Goal: Navigation & Orientation: Find specific page/section

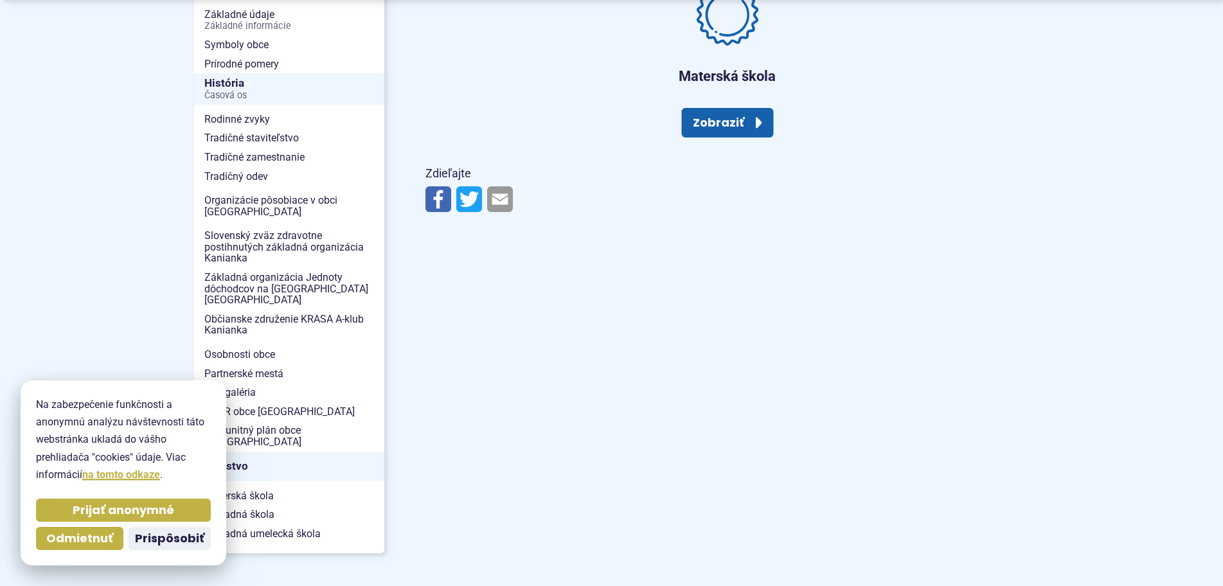
scroll to position [344, 0]
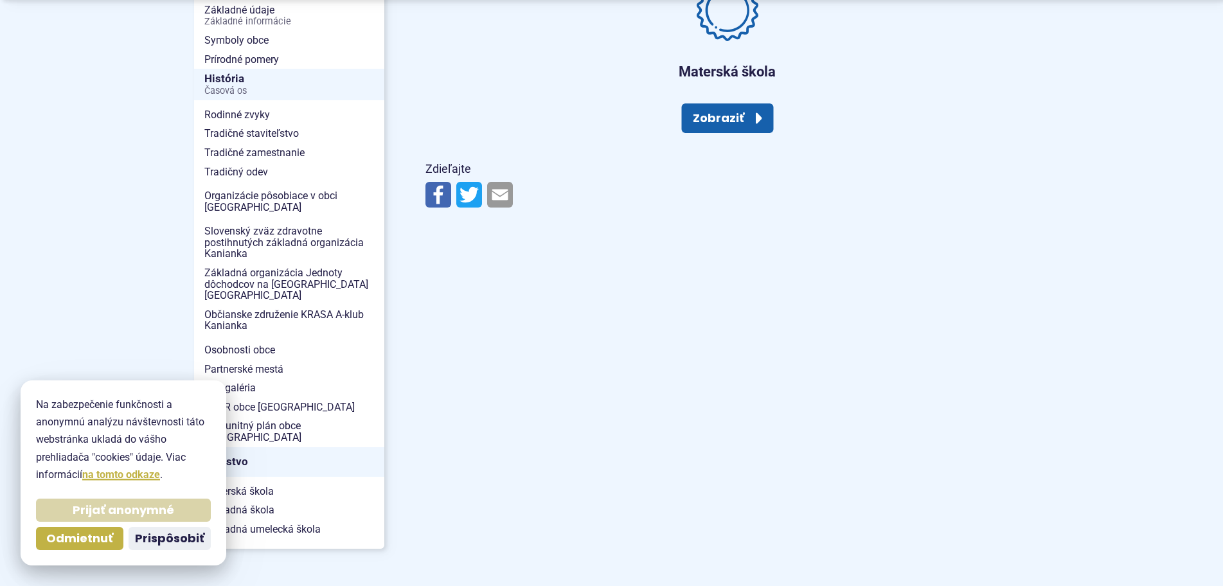
click at [93, 508] on span "Prijať anonymné" at bounding box center [124, 510] width 102 height 15
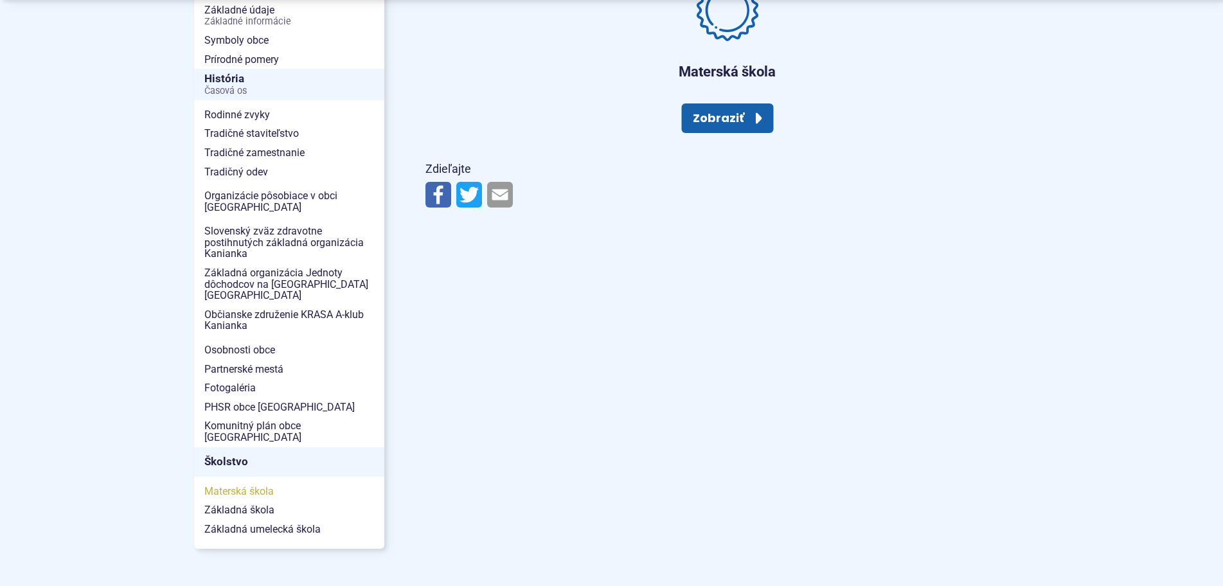
click at [240, 482] on span "Materská škola" at bounding box center [289, 491] width 170 height 19
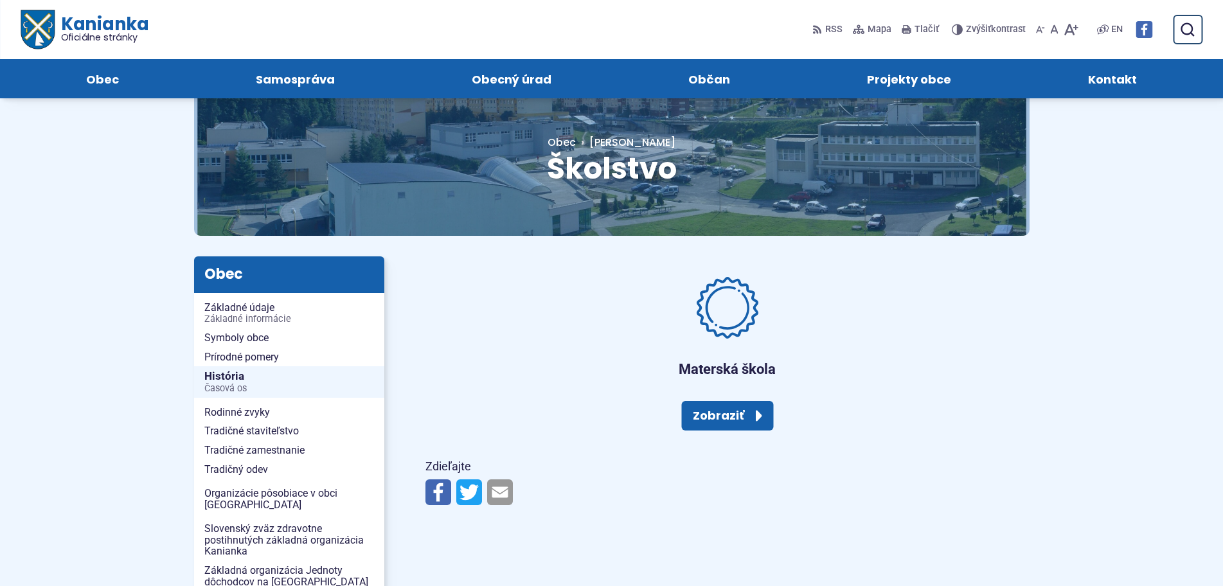
scroll to position [26, 0]
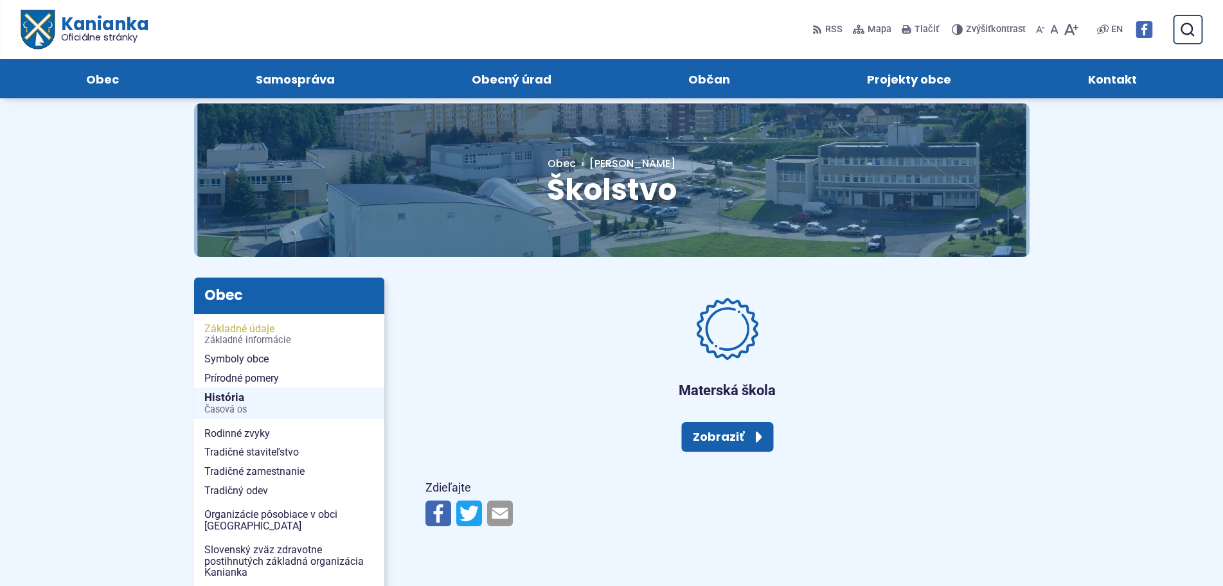
click at [256, 337] on span "Základné informácie" at bounding box center [289, 340] width 170 height 10
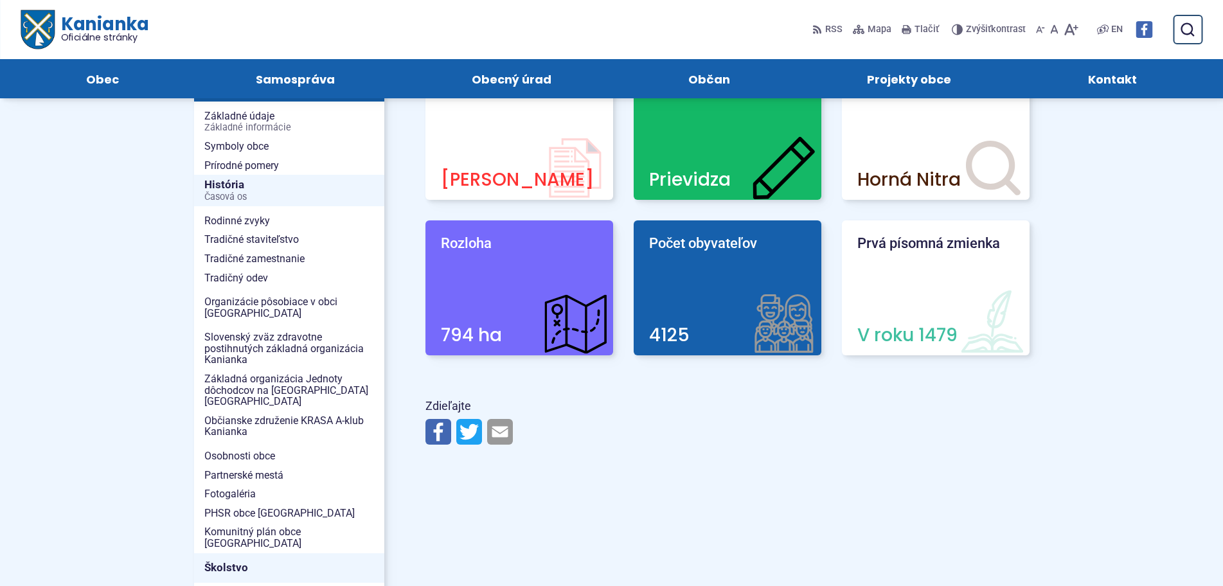
scroll to position [211, 0]
